Goal: Use online tool/utility: Utilize a website feature to perform a specific function

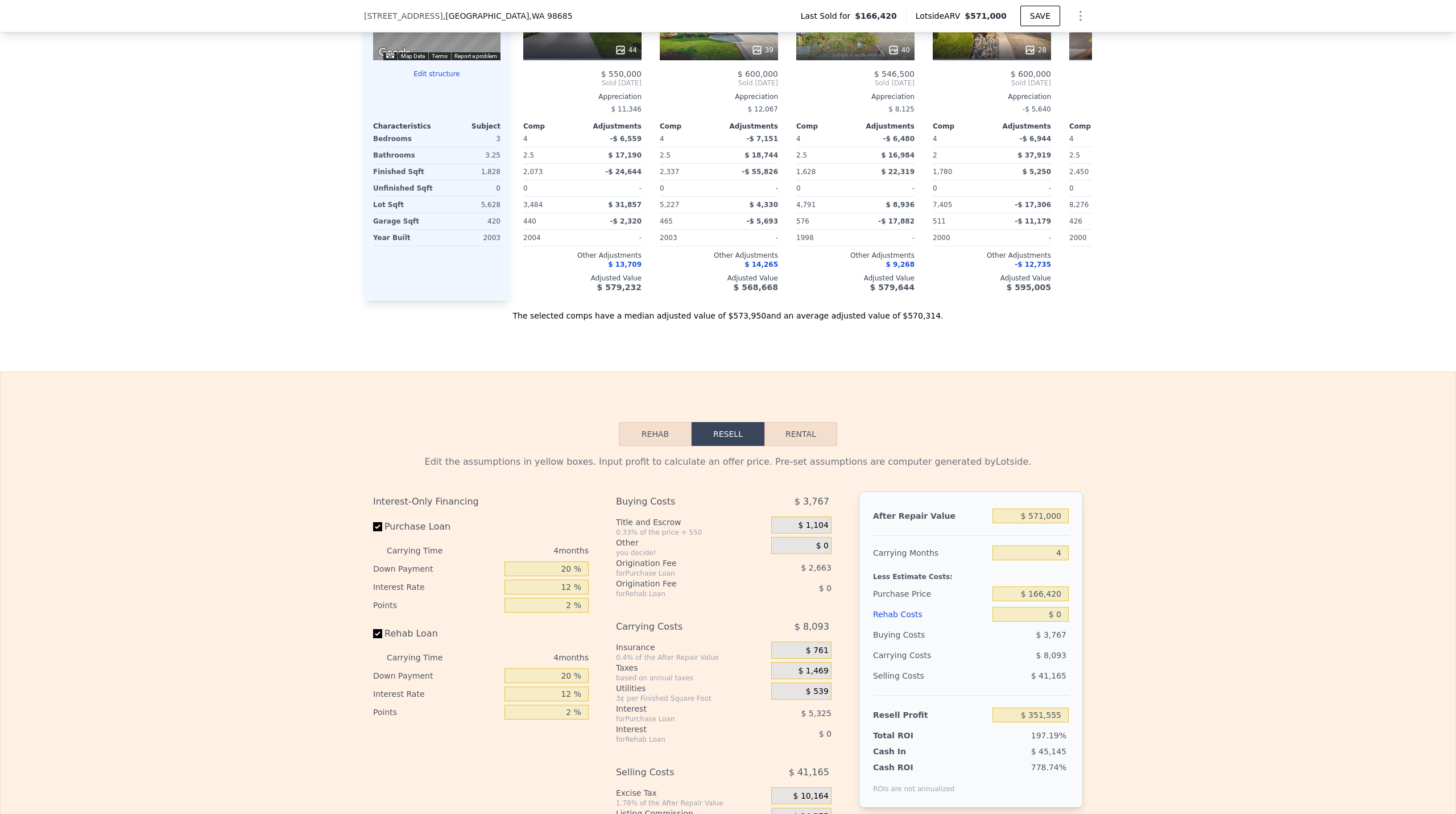
scroll to position [1361, 0]
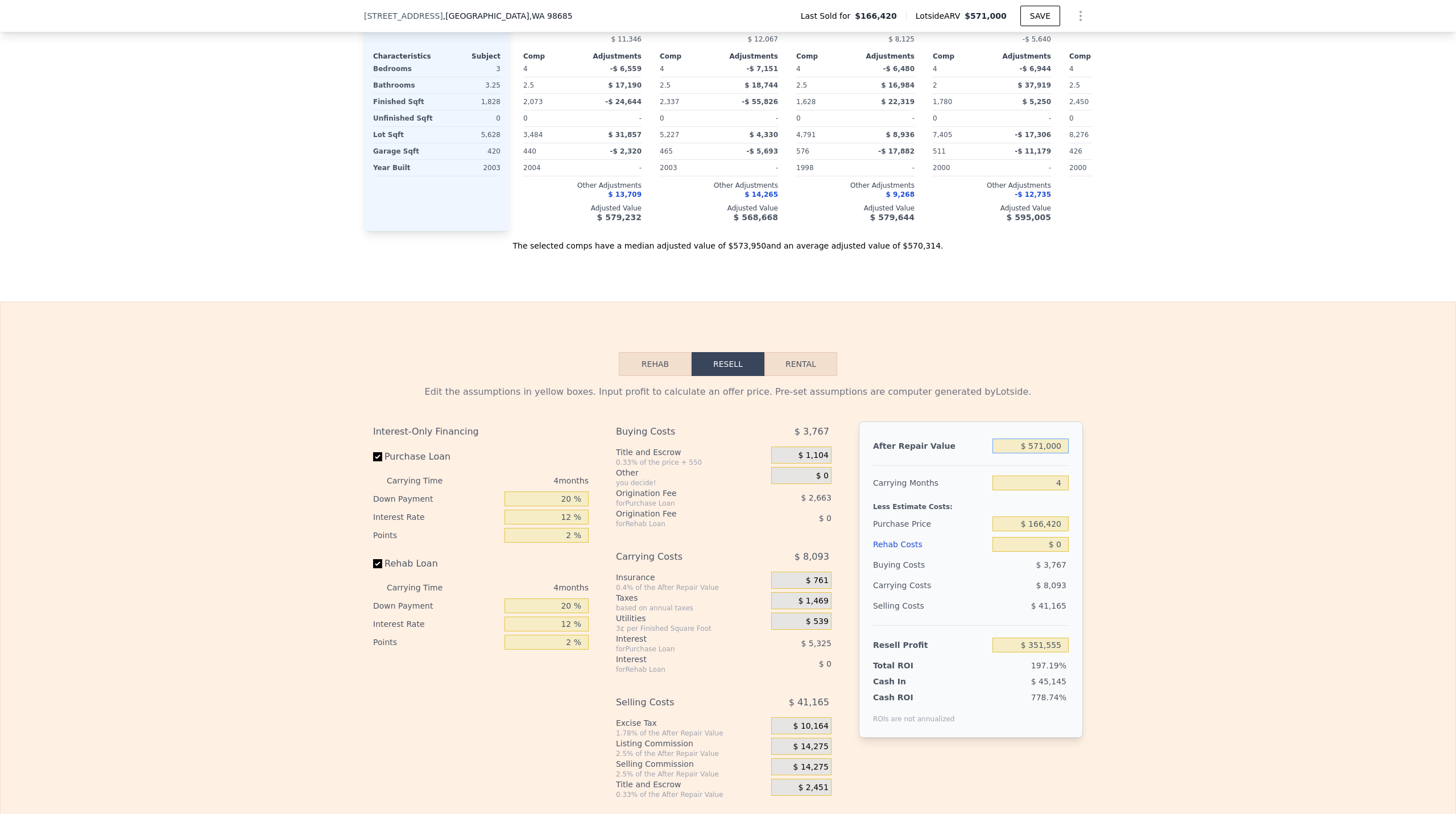
click at [1048, 454] on input "$ 571,000" at bounding box center [1030, 446] width 76 height 15
type input "$ 550,000"
type input "$ 332,076"
type input "$ 550,000"
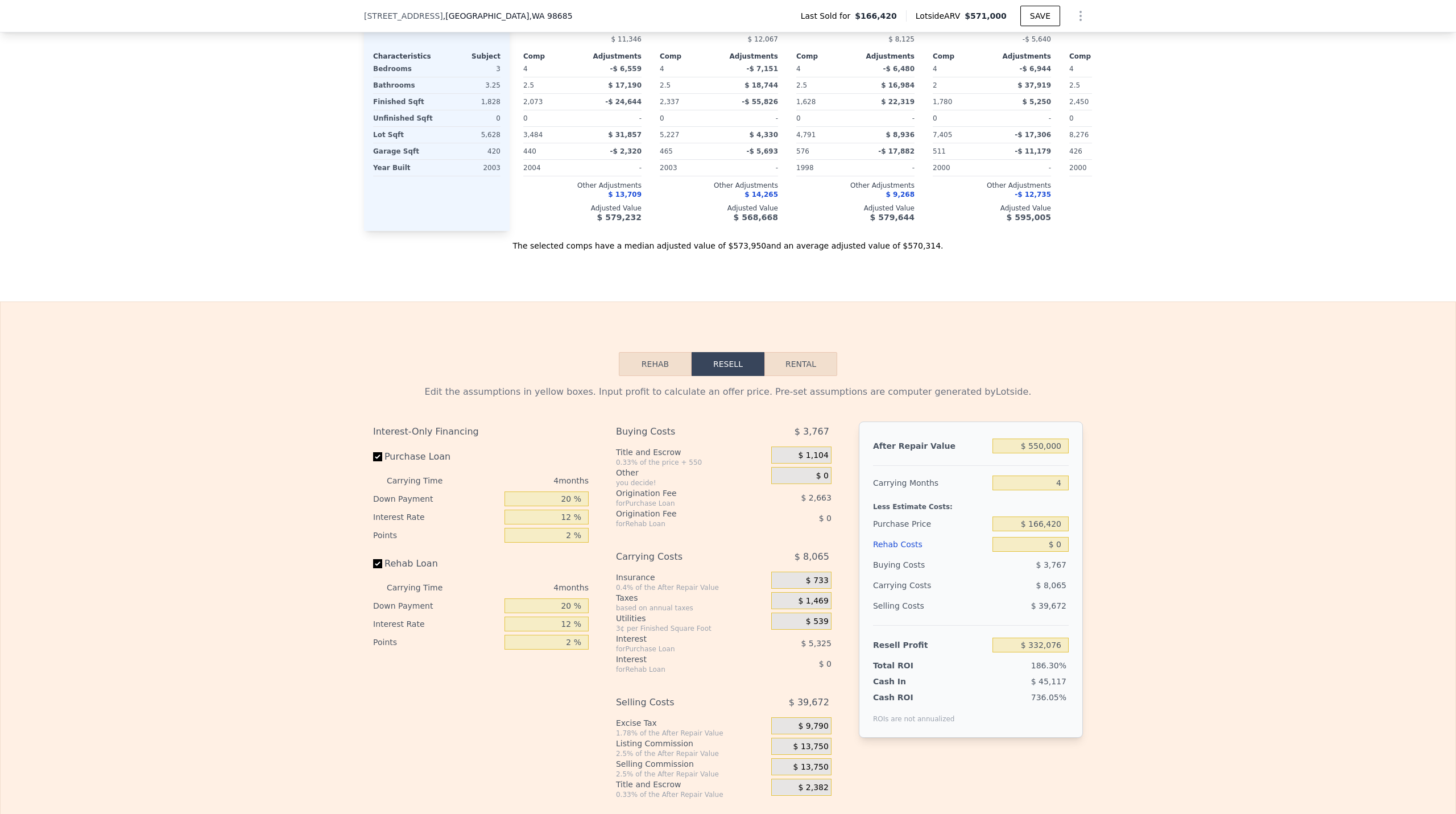
click at [1056, 493] on div "4" at bounding box center [1030, 482] width 76 height 21
drag, startPoint x: 1057, startPoint y: 505, endPoint x: 1047, endPoint y: 505, distance: 10.0
click at [1047, 491] on input "4" at bounding box center [1030, 483] width 76 height 15
type input "5"
type input "$ 330,059"
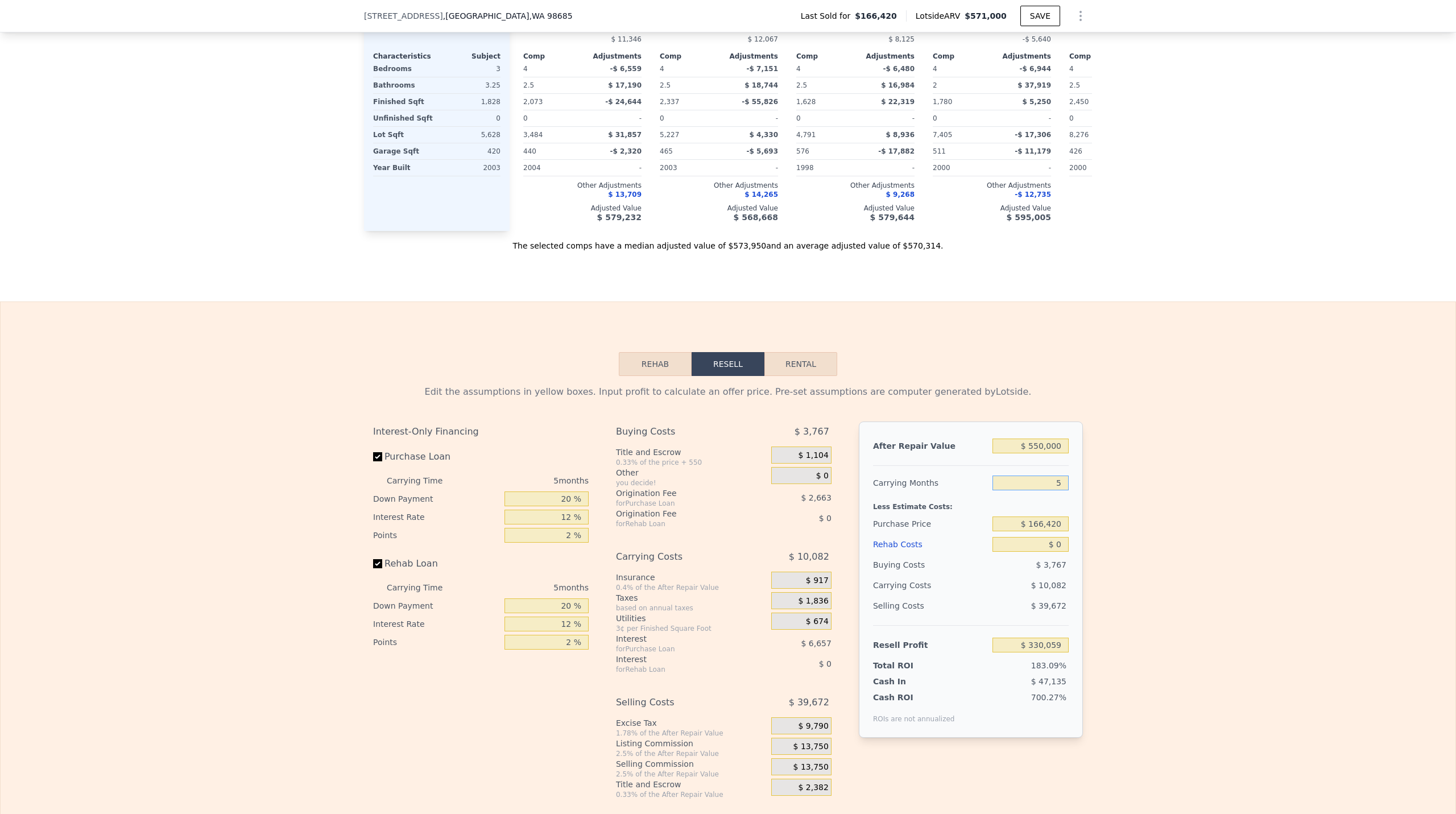
type input "5"
click at [1155, 520] on div "Edit the assumptions in yellow boxes. Input profit to calculate an offer price.…" at bounding box center [728, 588] width 1455 height 423
click at [408, 574] on label "Rehab Loan" at bounding box center [436, 564] width 127 height 21
click at [382, 569] on input "Rehab Loan" at bounding box center [377, 564] width 9 height 9
checkbox input "false"
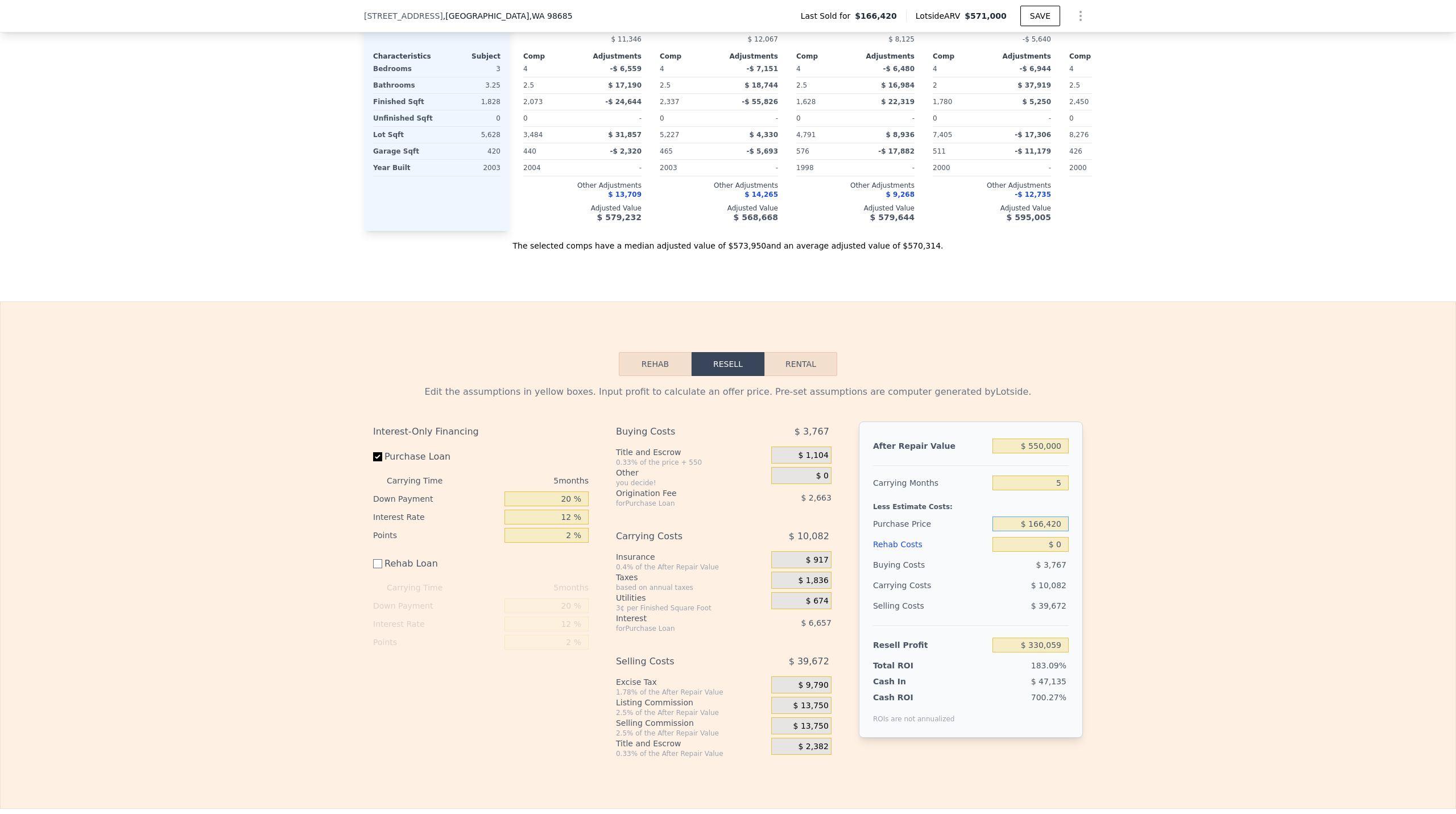
click at [1053, 532] on input "$ 166,420" at bounding box center [1030, 524] width 76 height 15
type input "$ 385,000"
type input "$ 98,509"
type input "$ 40"
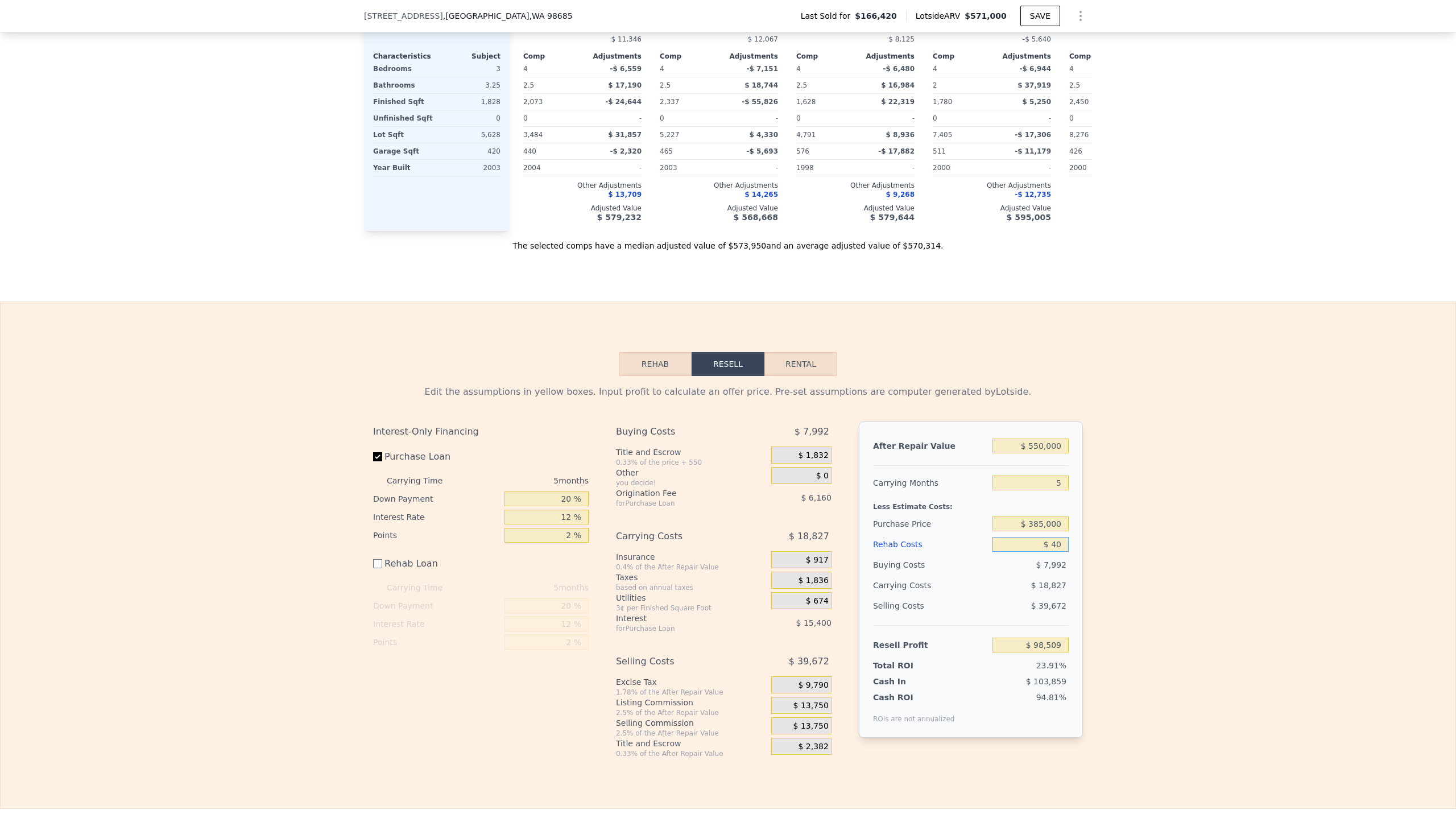
type input "$ 98,469"
type input "$ 400"
type input "$ 98,109"
type input "$ 40,000"
type input "$ 58,509"
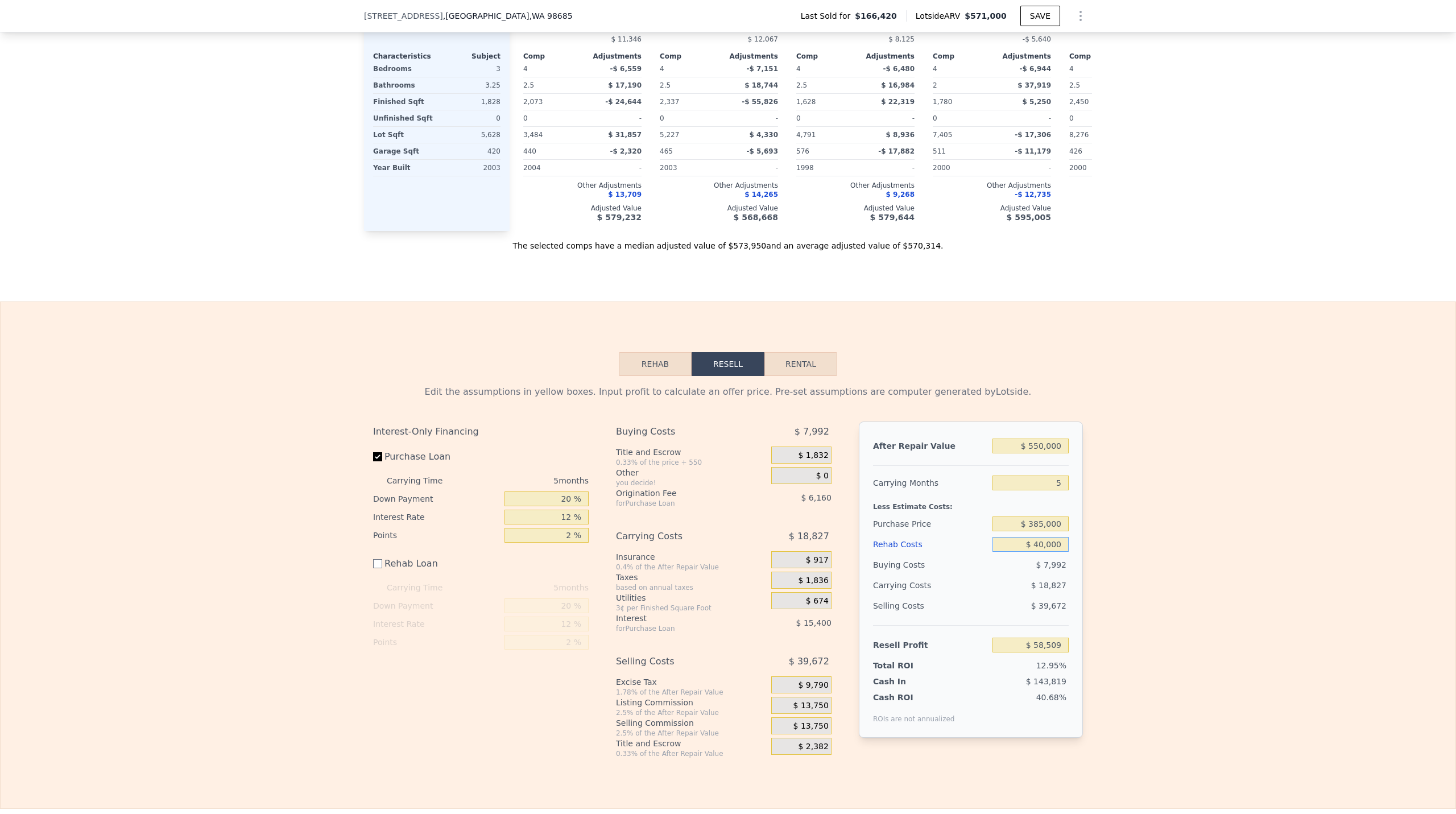
type input "$ 40,000"
click at [1092, 519] on div "Edit the assumptions in yellow boxes. Input profit to calculate an offer price.…" at bounding box center [728, 567] width 1455 height 382
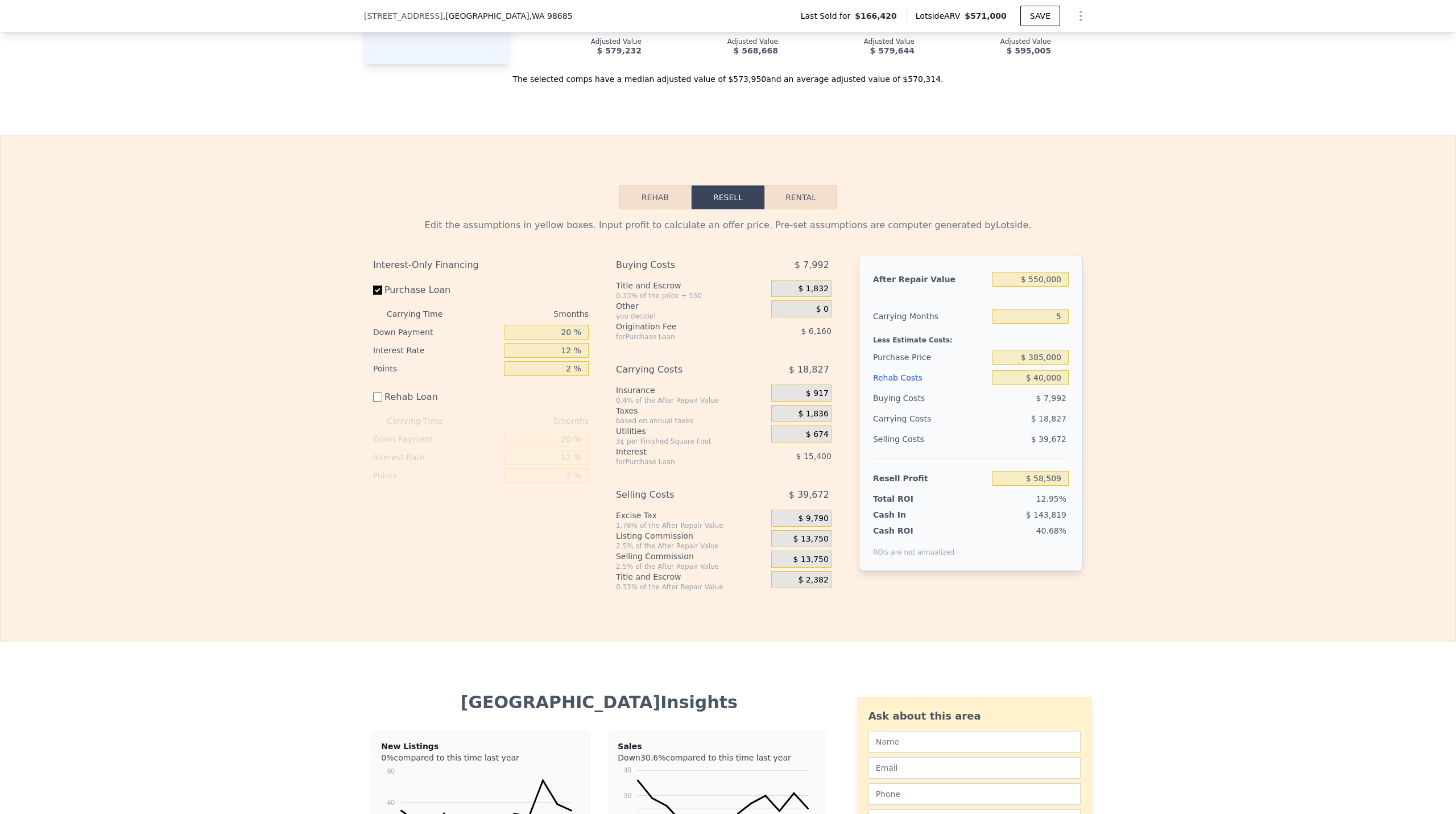
scroll to position [1532, 0]
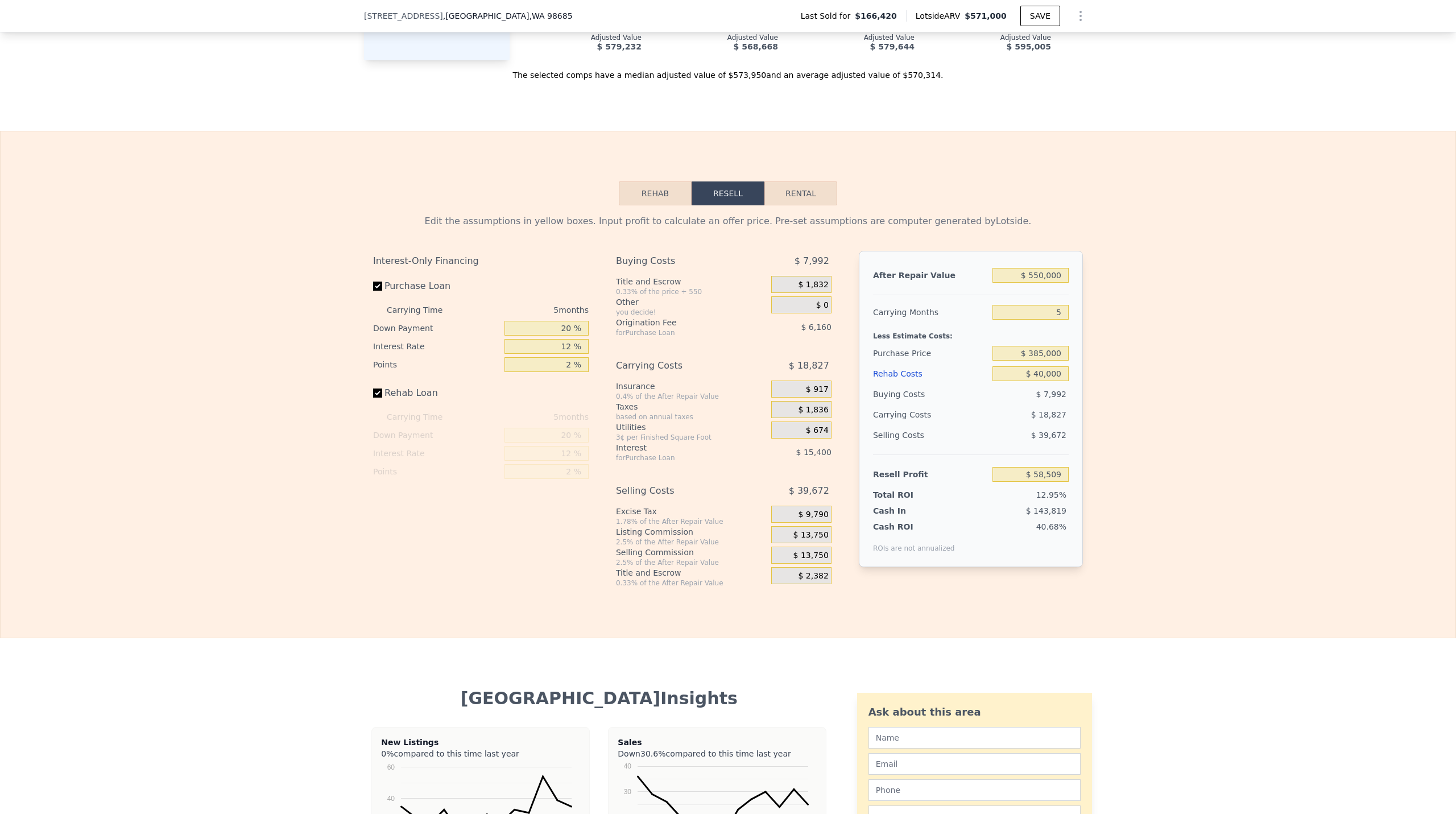
checkbox input "true"
type input "$ 571,000"
type input "4"
type input "$ 0"
type input "$ 351,555"
